Goal: Task Accomplishment & Management: Use online tool/utility

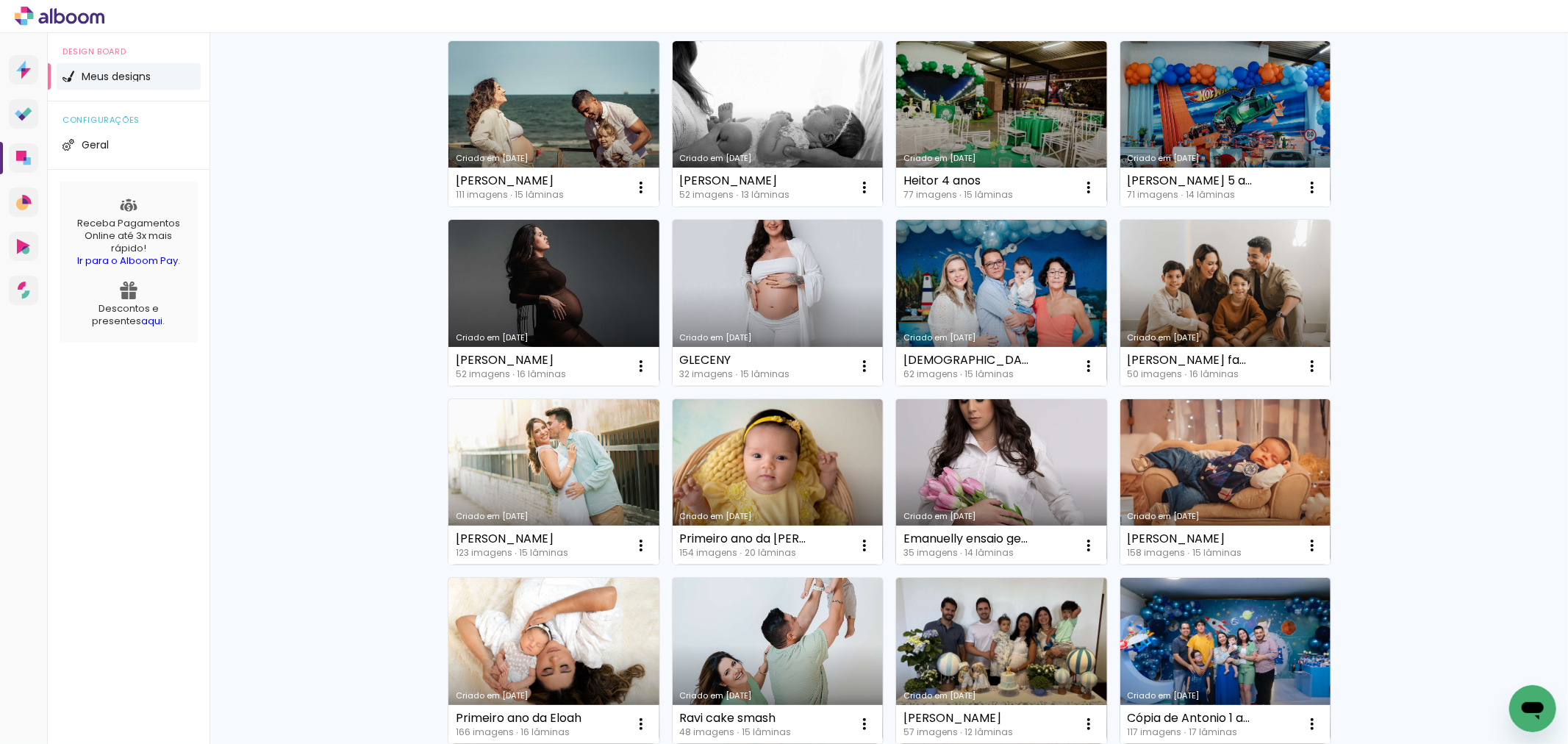
scroll to position [408, 0]
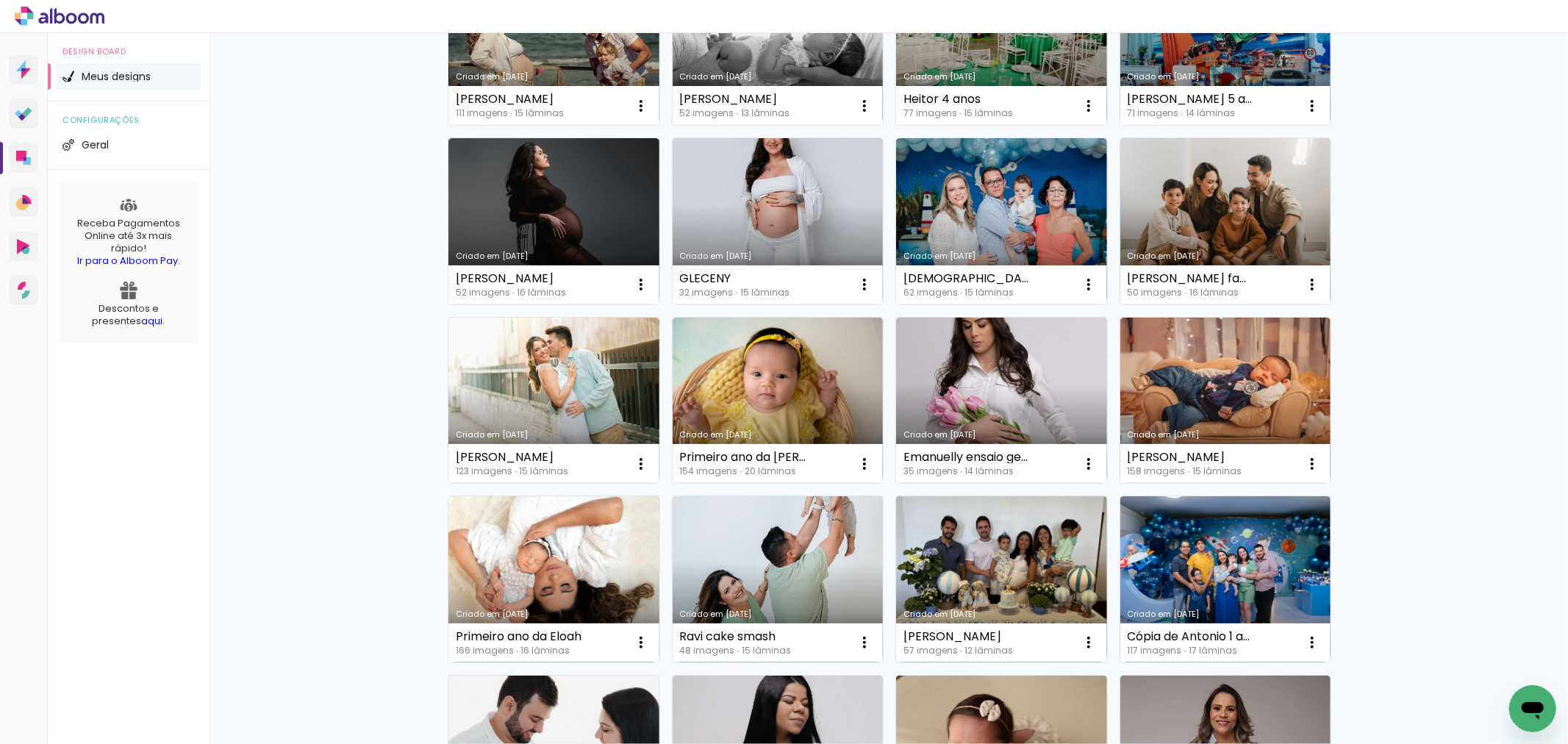
click at [568, 606] on link "Criado em [DATE]" at bounding box center [554, 579] width 211 height 166
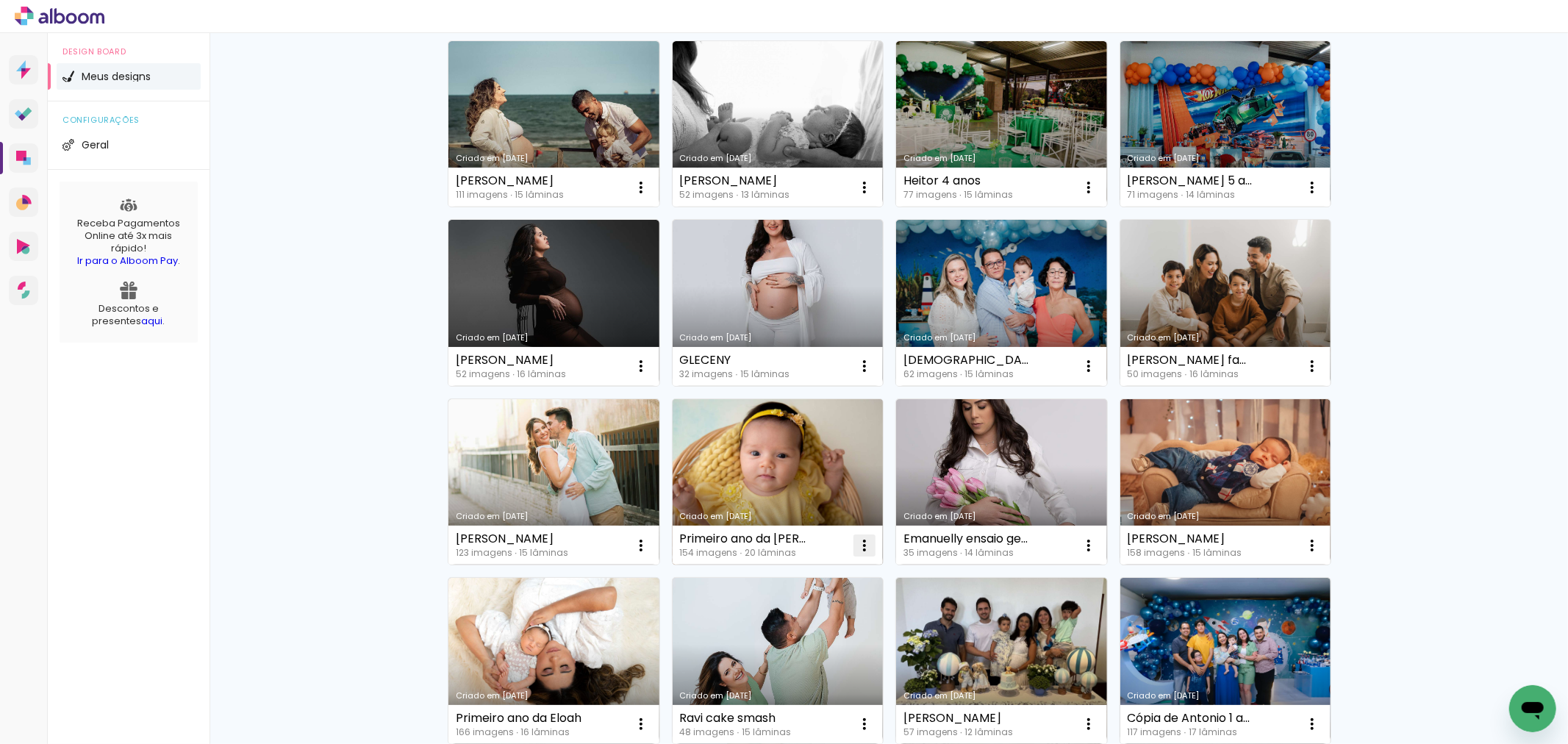
scroll to position [408, 0]
